Goal: Check status

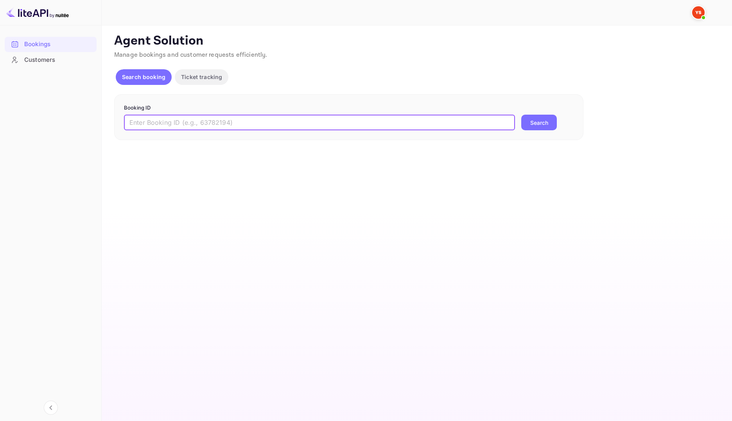
click at [240, 122] on input "text" at bounding box center [319, 123] width 391 height 16
paste input "9381894"
type input "9381894"
click at [541, 121] on button "Search" at bounding box center [539, 123] width 36 height 16
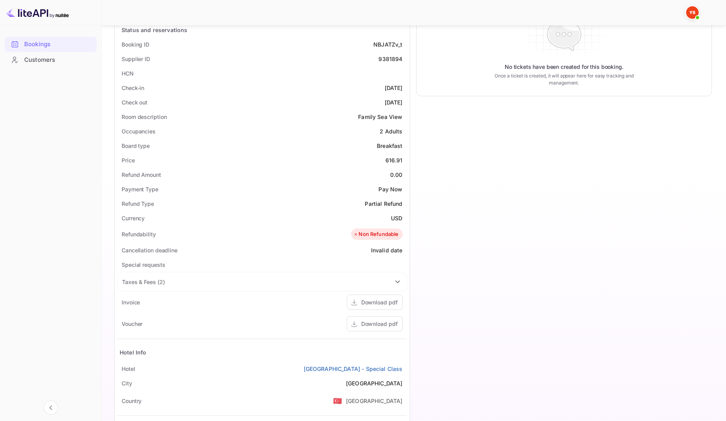
scroll to position [156, 0]
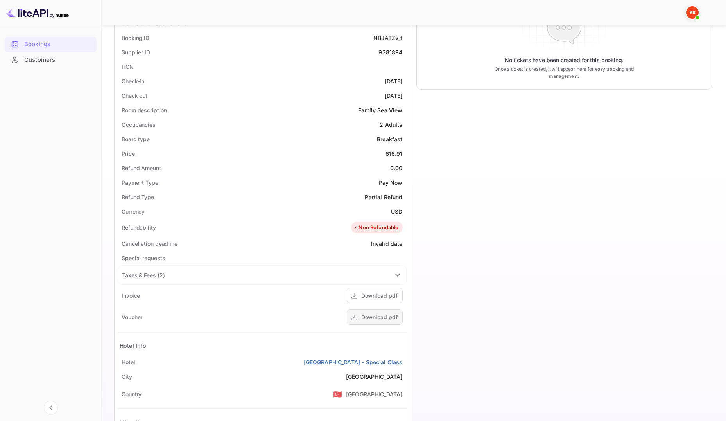
click at [381, 315] on div "Download pdf" at bounding box center [379, 317] width 36 height 8
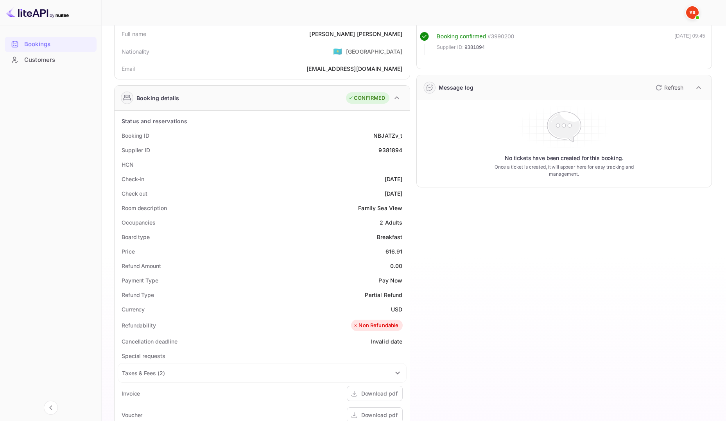
scroll to position [0, 0]
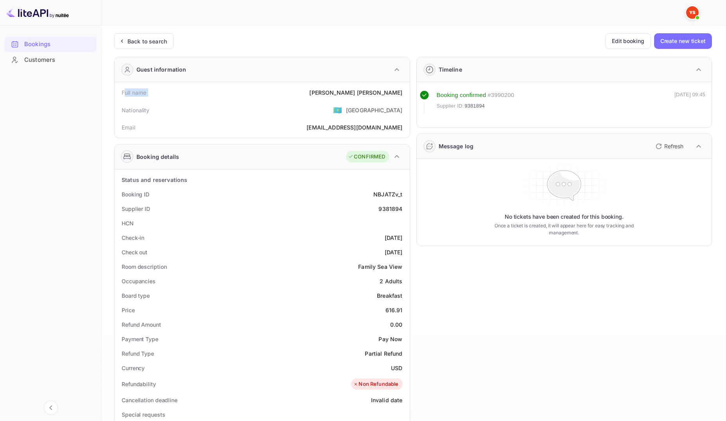
drag, startPoint x: 123, startPoint y: 93, endPoint x: 337, endPoint y: 94, distance: 213.8
click at [337, 94] on div "Full name [PERSON_NAME]" at bounding box center [262, 92] width 289 height 14
click at [187, 102] on div "Nationality 🇰🇿 [DEMOGRAPHIC_DATA]" at bounding box center [262, 110] width 289 height 20
drag, startPoint x: 119, startPoint y: 90, endPoint x: 407, endPoint y: 92, distance: 288.1
click at [407, 92] on div "Full name [PERSON_NAME] Nationality 🇰🇿 [DEMOGRAPHIC_DATA] [PERSON_NAME] [PERSON…" at bounding box center [262, 110] width 295 height 56
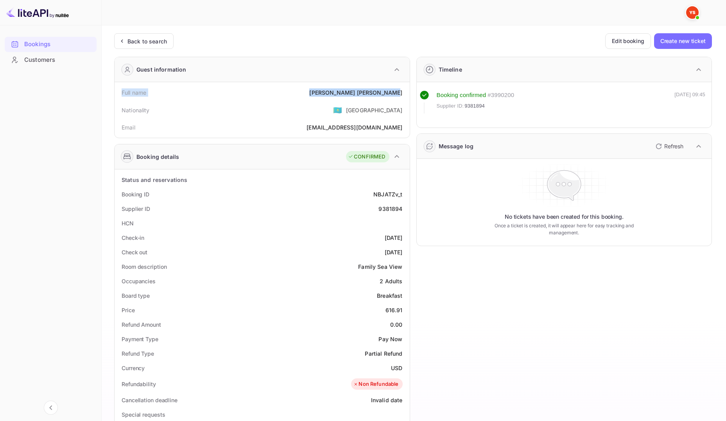
copy div "Full name [PERSON_NAME]"
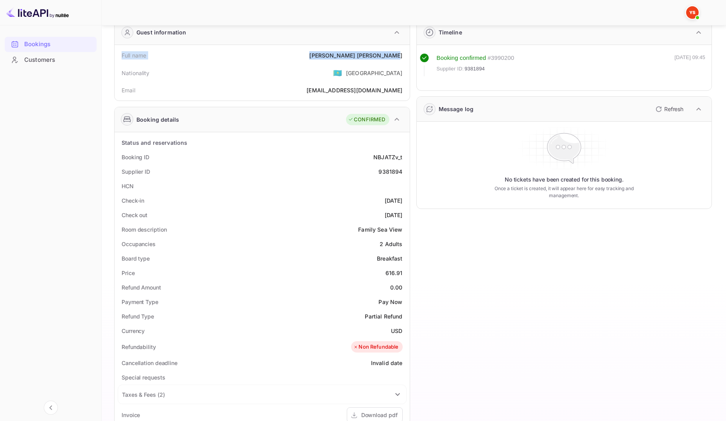
scroll to position [39, 0]
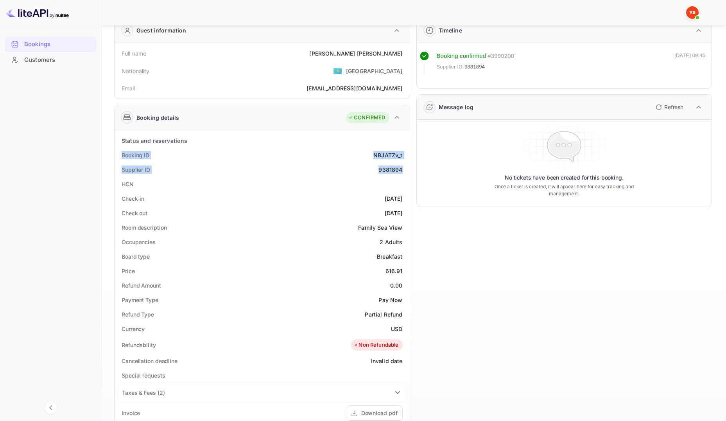
drag, startPoint x: 121, startPoint y: 152, endPoint x: 403, endPoint y: 167, distance: 281.8
click at [403, 167] on div "Status and reservations Booking ID NBJATZv_t Supplier ID 9381894 HCN Check-in […" at bounding box center [262, 362] width 289 height 459
copy div "Booking ID NBJATZv_t Supplier ID 9381894"
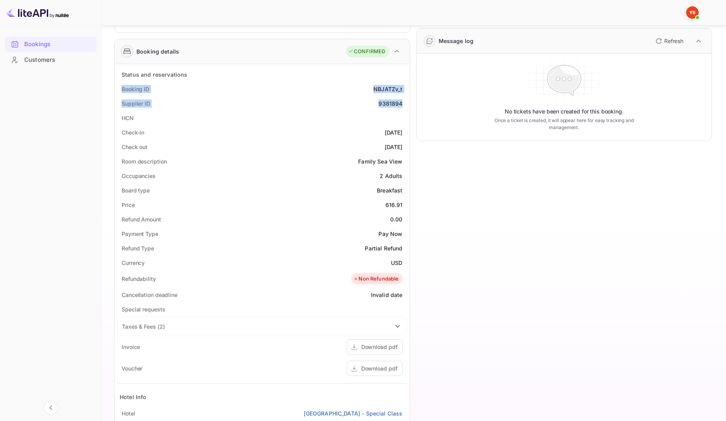
scroll to position [117, 0]
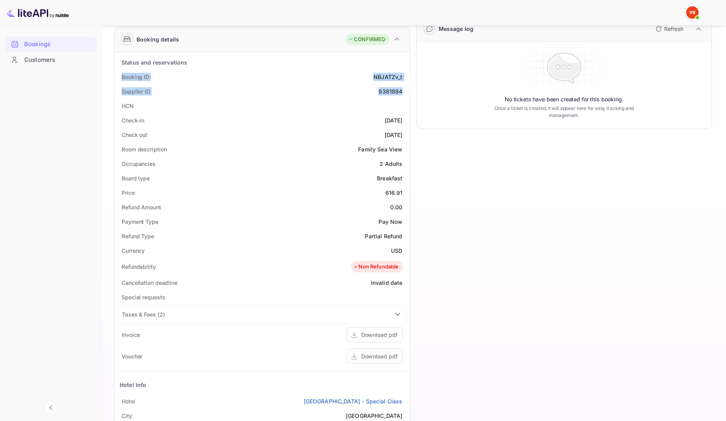
drag, startPoint x: 121, startPoint y: 120, endPoint x: 405, endPoint y: 136, distance: 284.6
click at [405, 136] on div "Status and reservations Booking ID NBJATZv_t Supplier ID 9381894 HCN Check-in […" at bounding box center [262, 284] width 289 height 459
copy div "Check-in [DATE] Check out [DATE]"
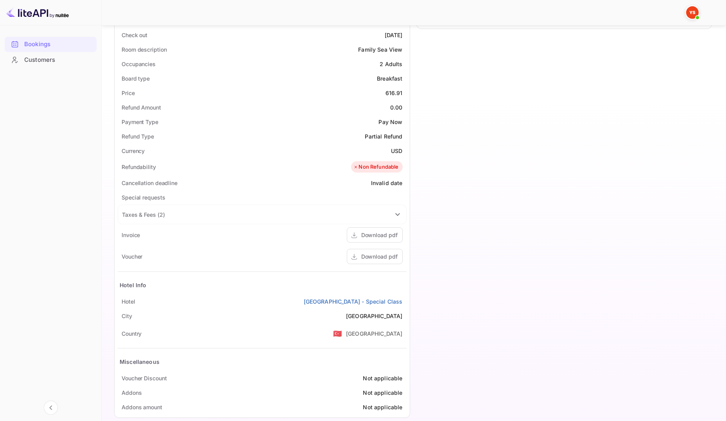
scroll to position [229, 0]
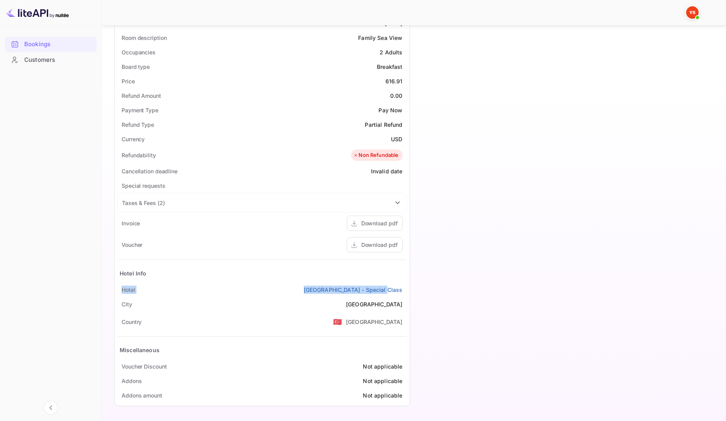
drag, startPoint x: 120, startPoint y: 287, endPoint x: 406, endPoint y: 286, distance: 286.1
click at [406, 286] on div "[GEOGRAPHIC_DATA] - Special Class" at bounding box center [262, 289] width 289 height 14
copy div "[GEOGRAPHIC_DATA] - Special Class"
